Goal: Task Accomplishment & Management: Complete application form

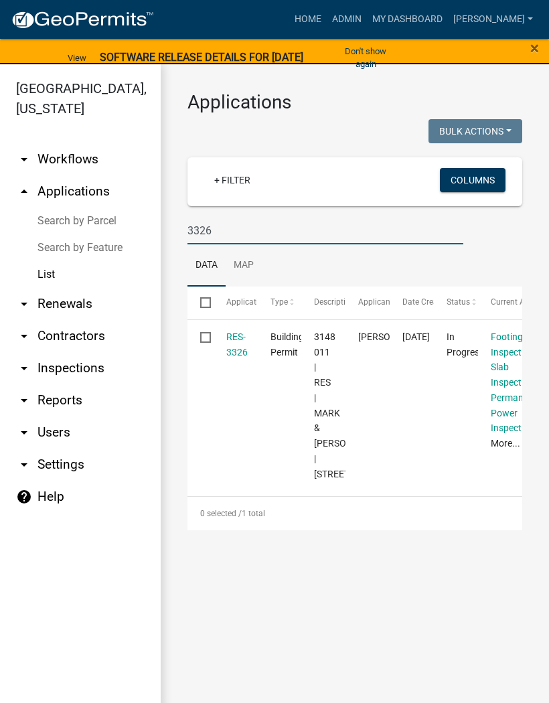
type input "3326"
click at [246, 347] on link "RES-3326" at bounding box center [236, 344] width 21 height 26
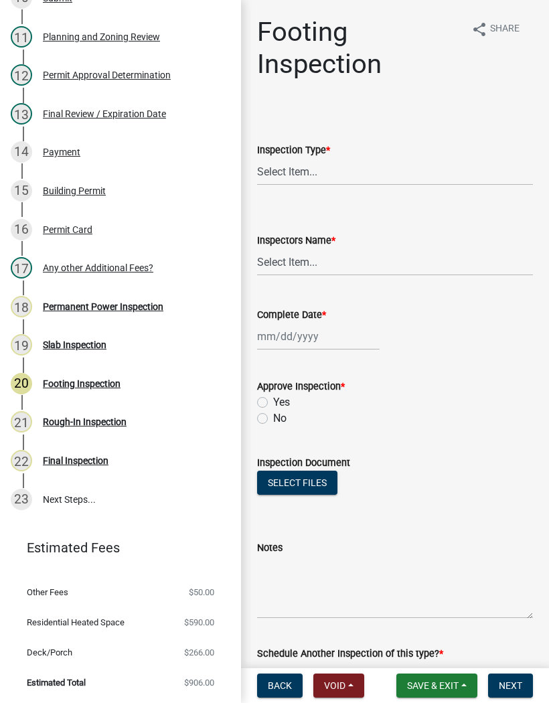
scroll to position [600, 0]
click at [150, 302] on div "Permanent Power Inspection" at bounding box center [103, 306] width 120 height 9
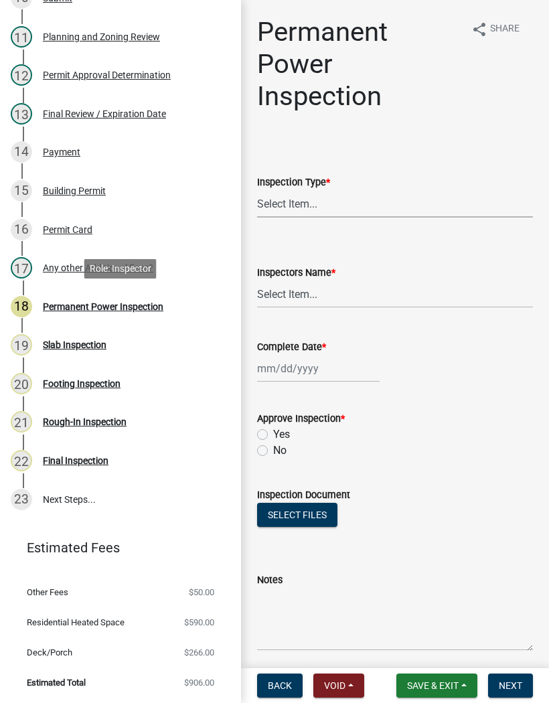
click at [310, 195] on select "Select Item... Permanent Power" at bounding box center [395, 203] width 276 height 27
select select "5c85f858-e2c6-4c2c-a92e-43b107da9ba1"
click at [309, 294] on select "Select Item... [PERSON_NAME] ([PERSON_NAME]) [PERSON_NAME] ([PERSON_NAME]) Engi…" at bounding box center [395, 293] width 276 height 27
select select "8dfc8809-68b2-4bc3-a0d1-6f7e000e7487"
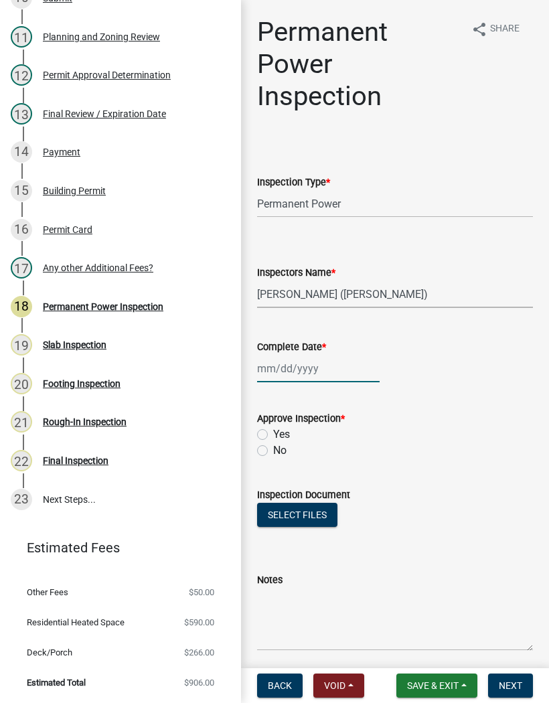
click at [302, 364] on div at bounding box center [318, 368] width 122 height 27
select select "9"
select select "2025"
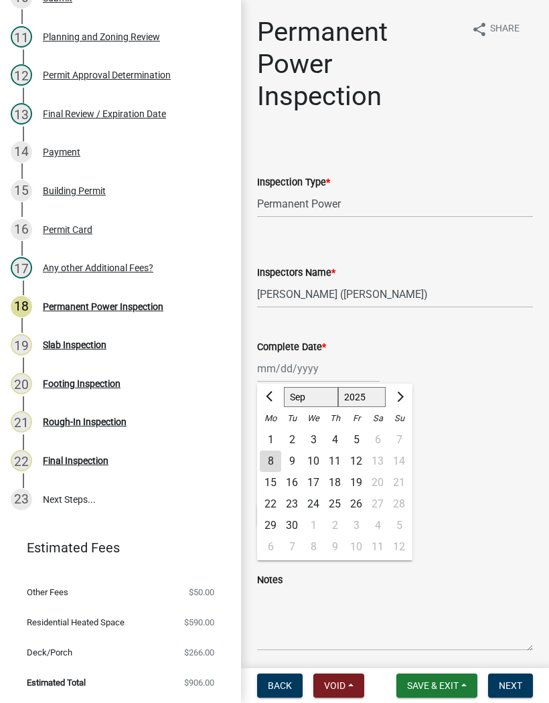
click at [276, 460] on div "8" at bounding box center [270, 460] width 21 height 21
type input "[DATE]"
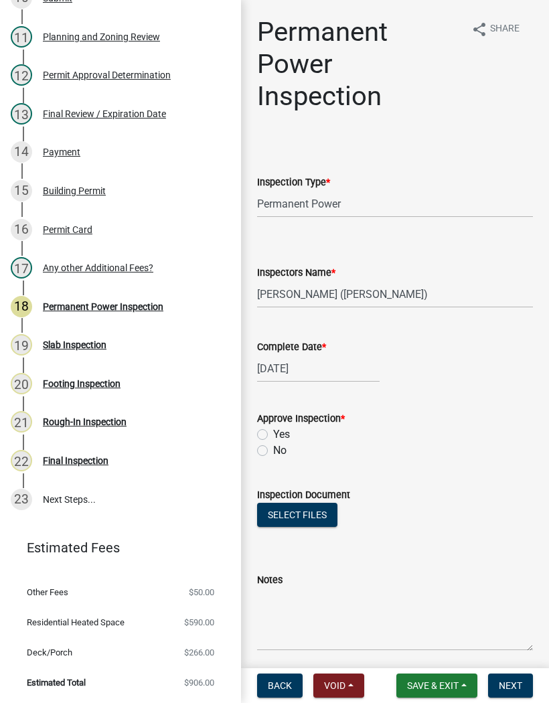
click at [275, 435] on label "Yes" at bounding box center [281, 434] width 17 height 16
click at [275, 435] on input "Yes" at bounding box center [277, 430] width 9 height 9
radio input "true"
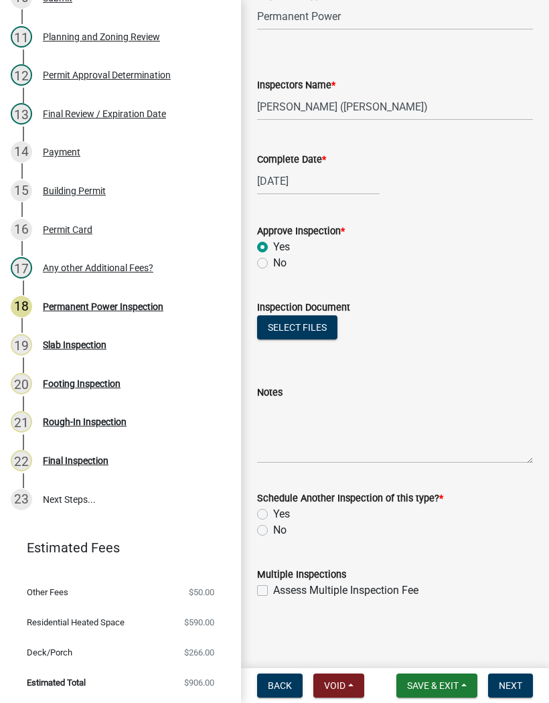
scroll to position [187, 0]
click at [273, 530] on label "No" at bounding box center [279, 530] width 13 height 16
click at [273, 530] on input "No" at bounding box center [277, 526] width 9 height 9
radio input "true"
click at [509, 675] on button "Next" at bounding box center [510, 685] width 45 height 24
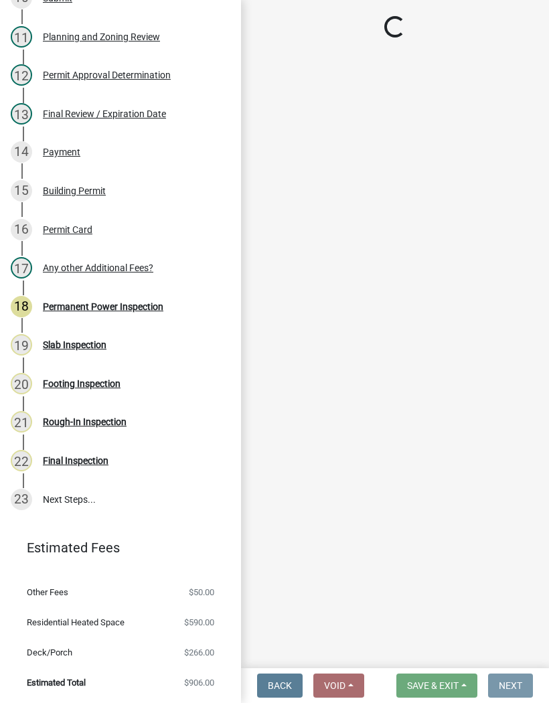
scroll to position [0, 0]
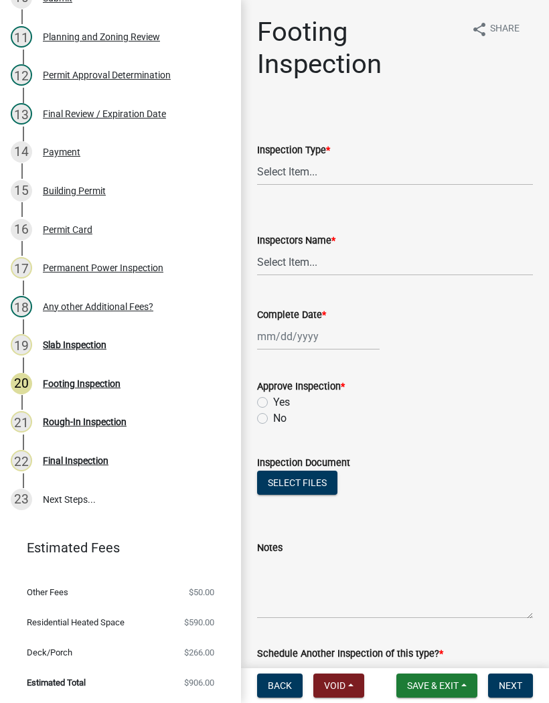
click at [431, 680] on span "Save & Exit" at bounding box center [433, 685] width 52 height 11
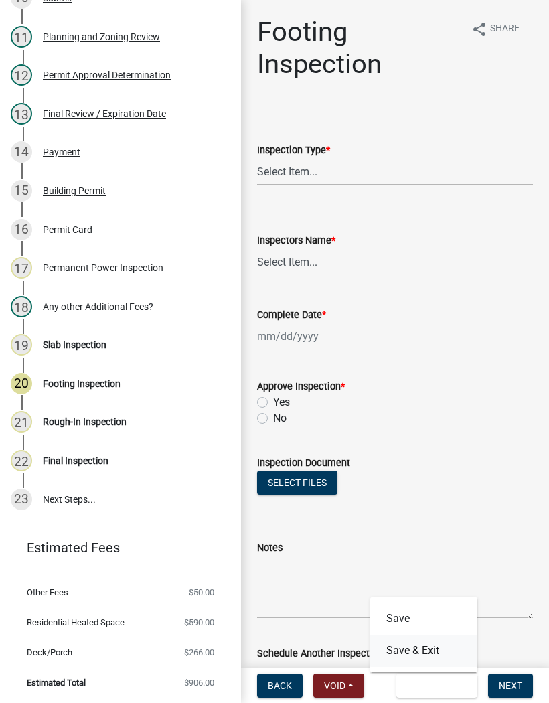
click at [433, 644] on button "Save & Exit" at bounding box center [423, 650] width 107 height 32
